Goal: Task Accomplishment & Management: Use online tool/utility

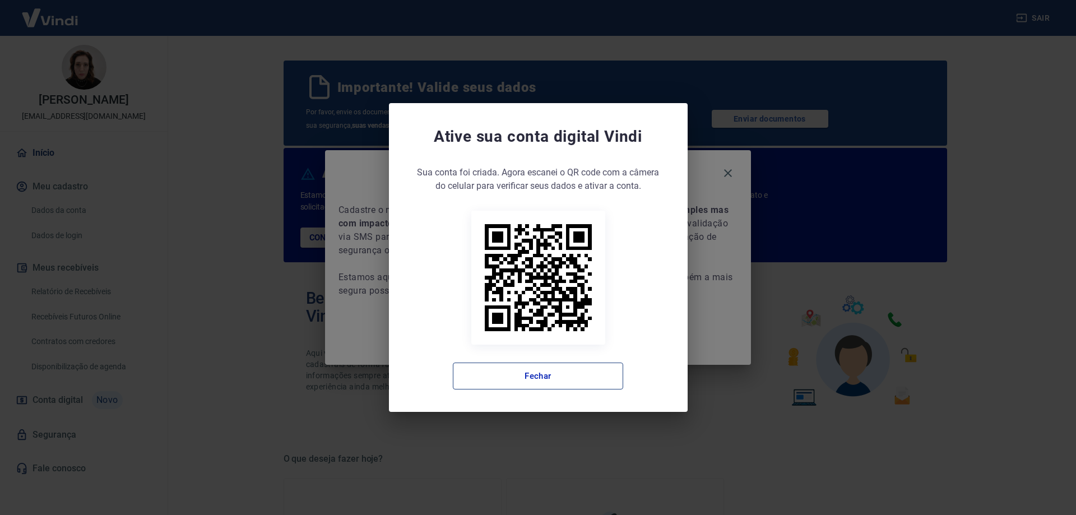
click at [528, 377] on button "Fechar" at bounding box center [538, 376] width 170 height 27
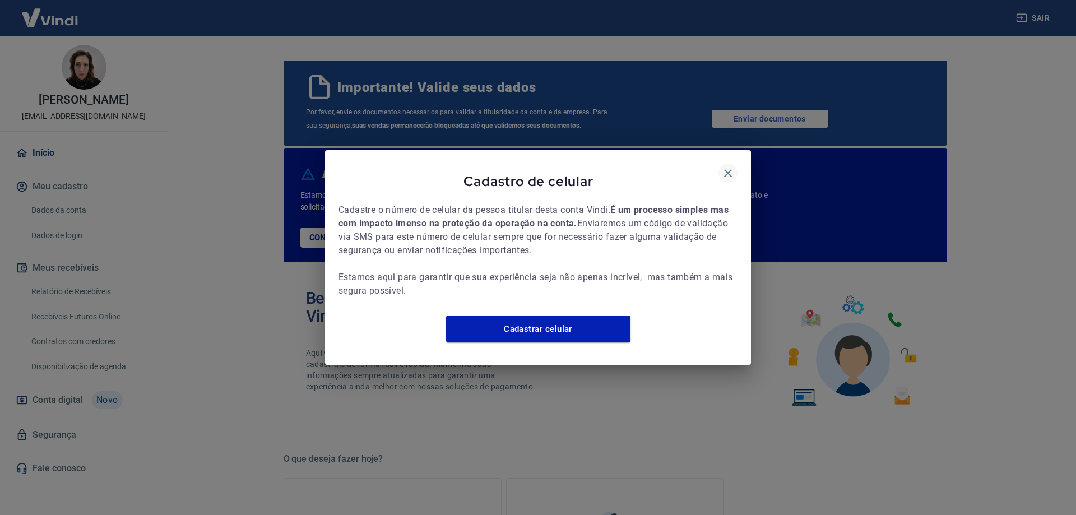
click at [731, 166] on icon "button" at bounding box center [727, 172] width 13 height 13
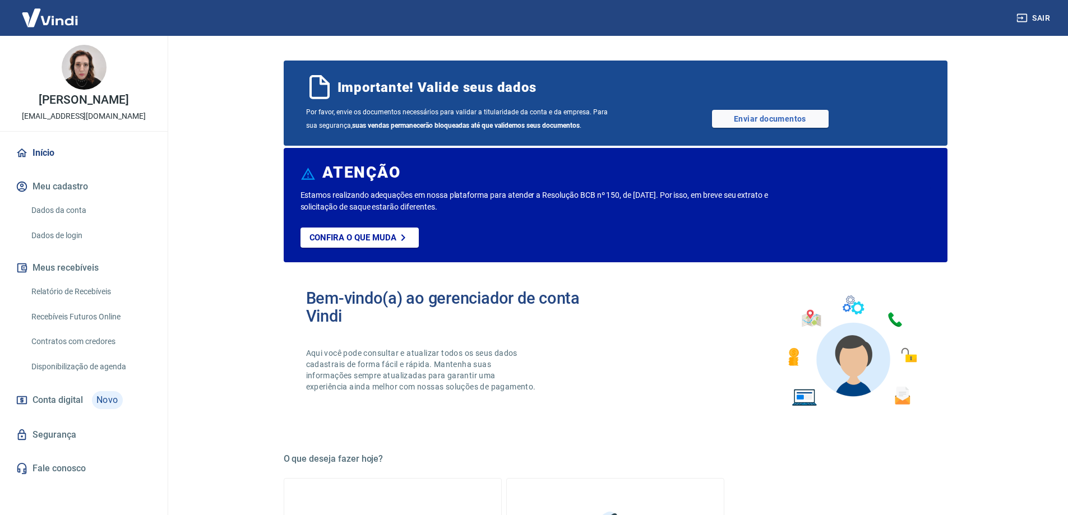
click at [94, 303] on link "Relatório de Recebíveis" at bounding box center [90, 291] width 127 height 23
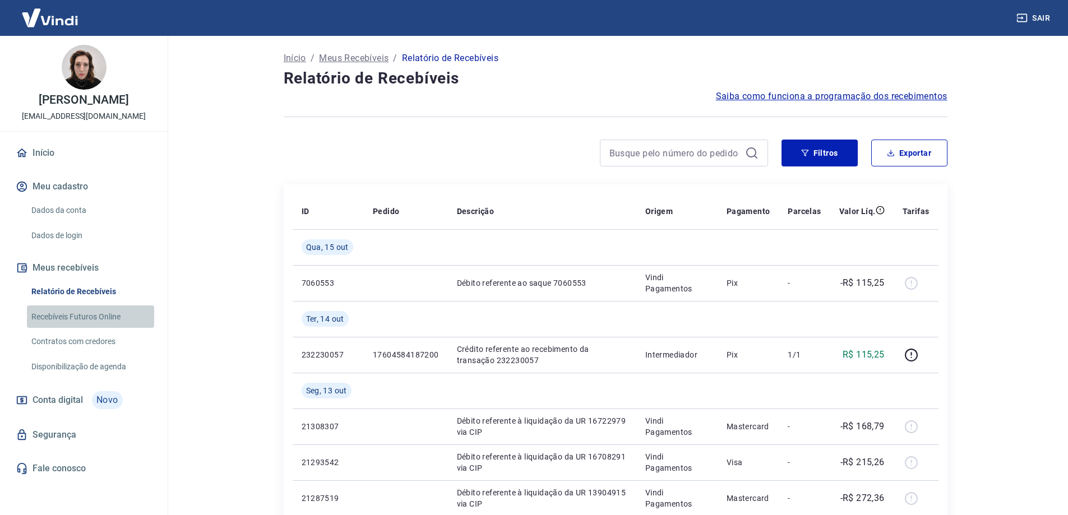
click at [77, 328] on link "Recebíveis Futuros Online" at bounding box center [90, 316] width 127 height 23
click at [836, 147] on button "Filtros" at bounding box center [819, 153] width 76 height 27
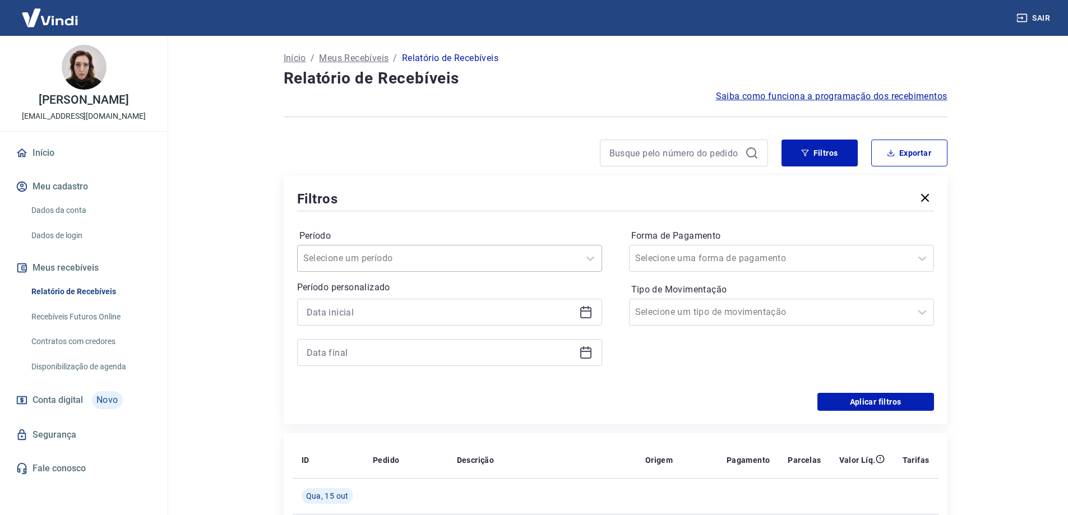
click at [409, 256] on div at bounding box center [438, 259] width 270 height 16
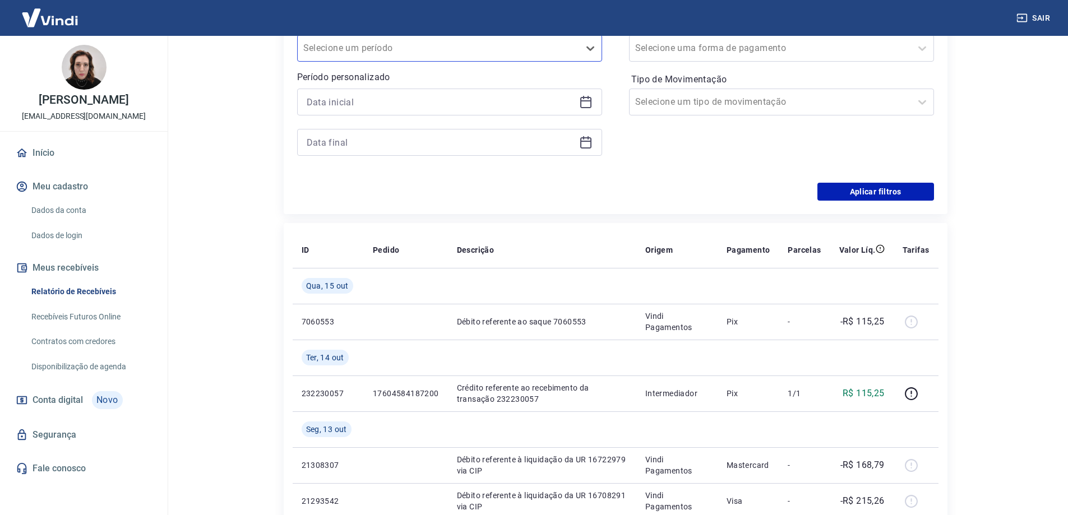
scroll to position [224, 0]
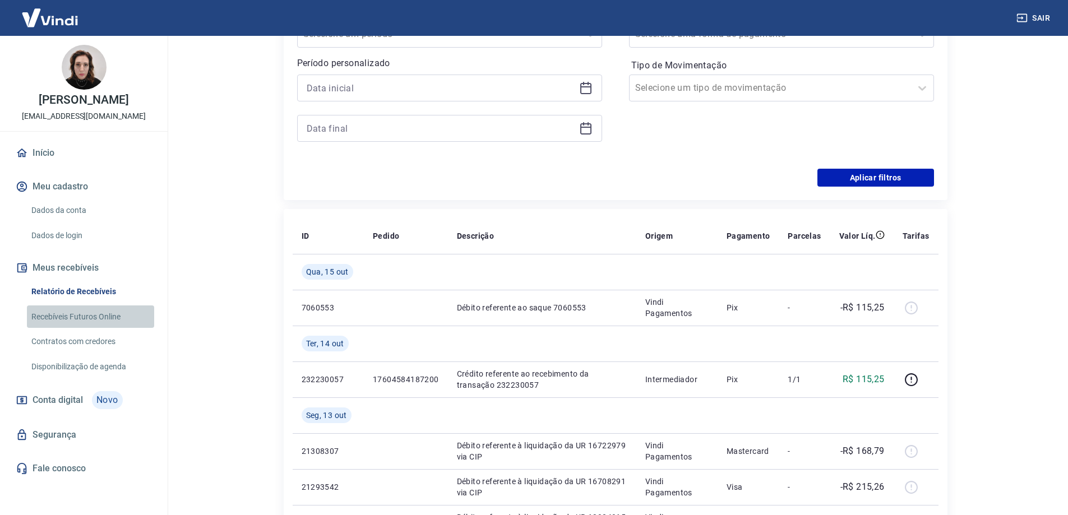
click at [51, 328] on link "Recebíveis Futuros Online" at bounding box center [90, 316] width 127 height 23
